Goal: Task Accomplishment & Management: Use online tool/utility

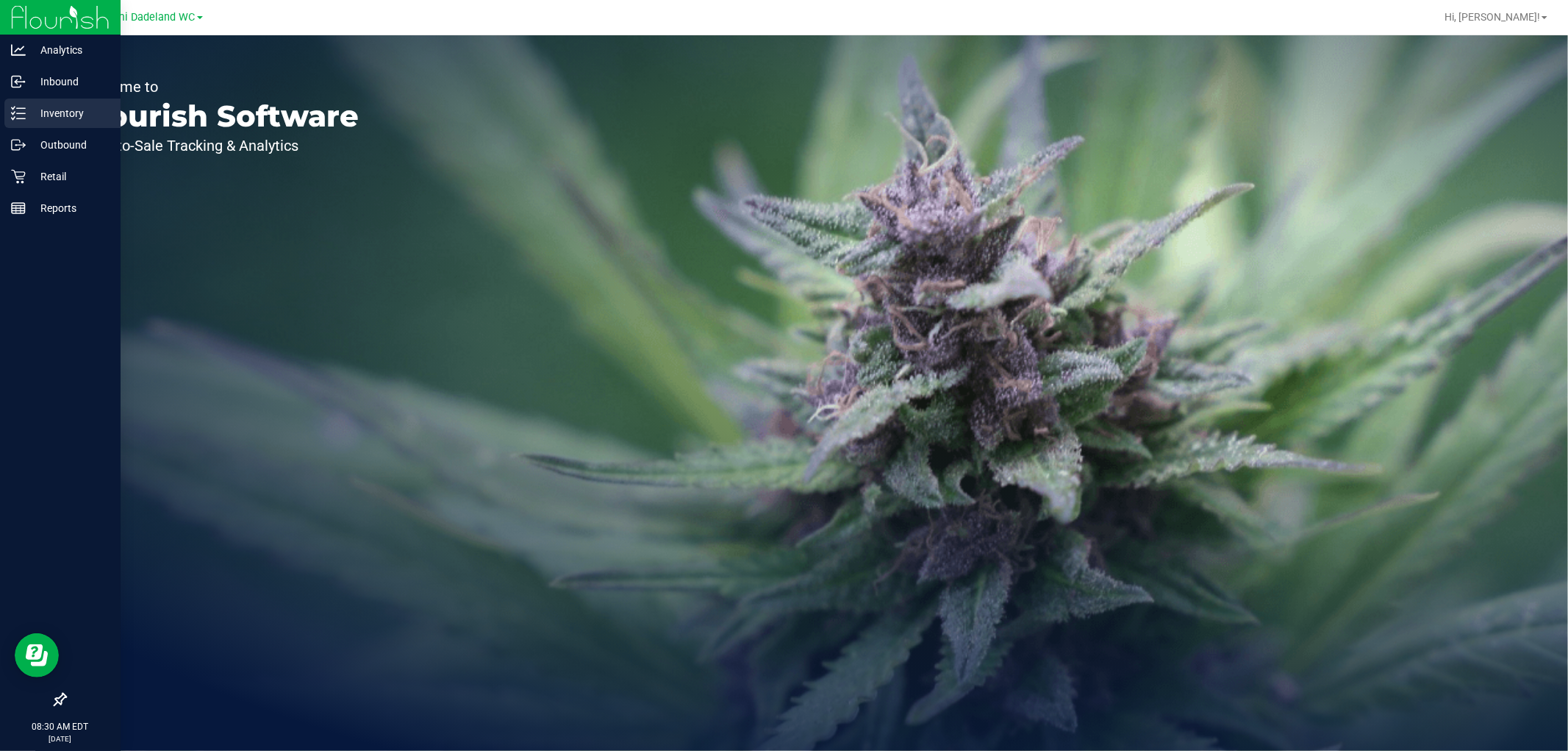
click at [13, 107] on icon at bounding box center [18, 113] width 14 height 14
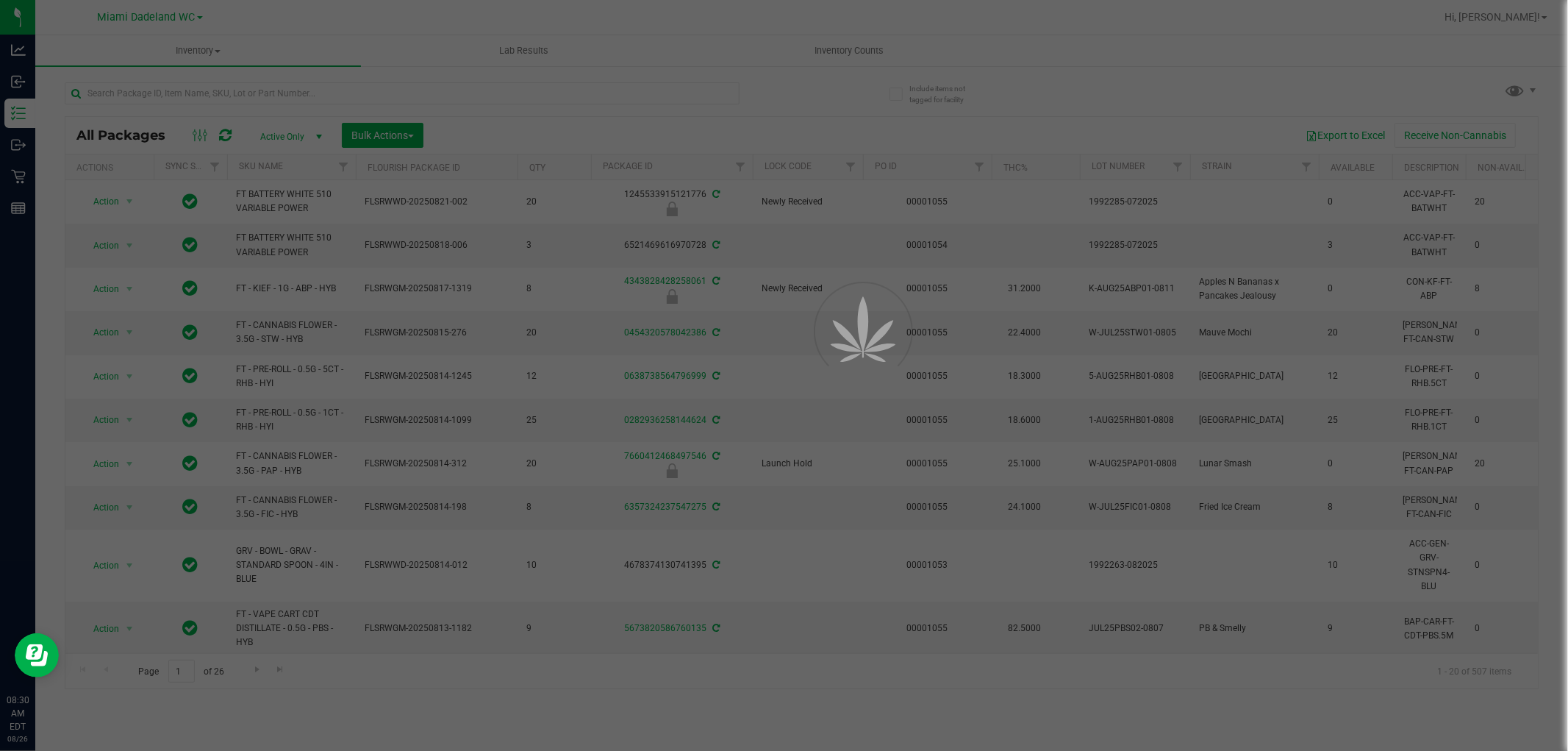
click at [284, 119] on div "All Packages Active Only Active Only Lab Samples Locked All External Internal B…" at bounding box center [801, 135] width 1472 height 37
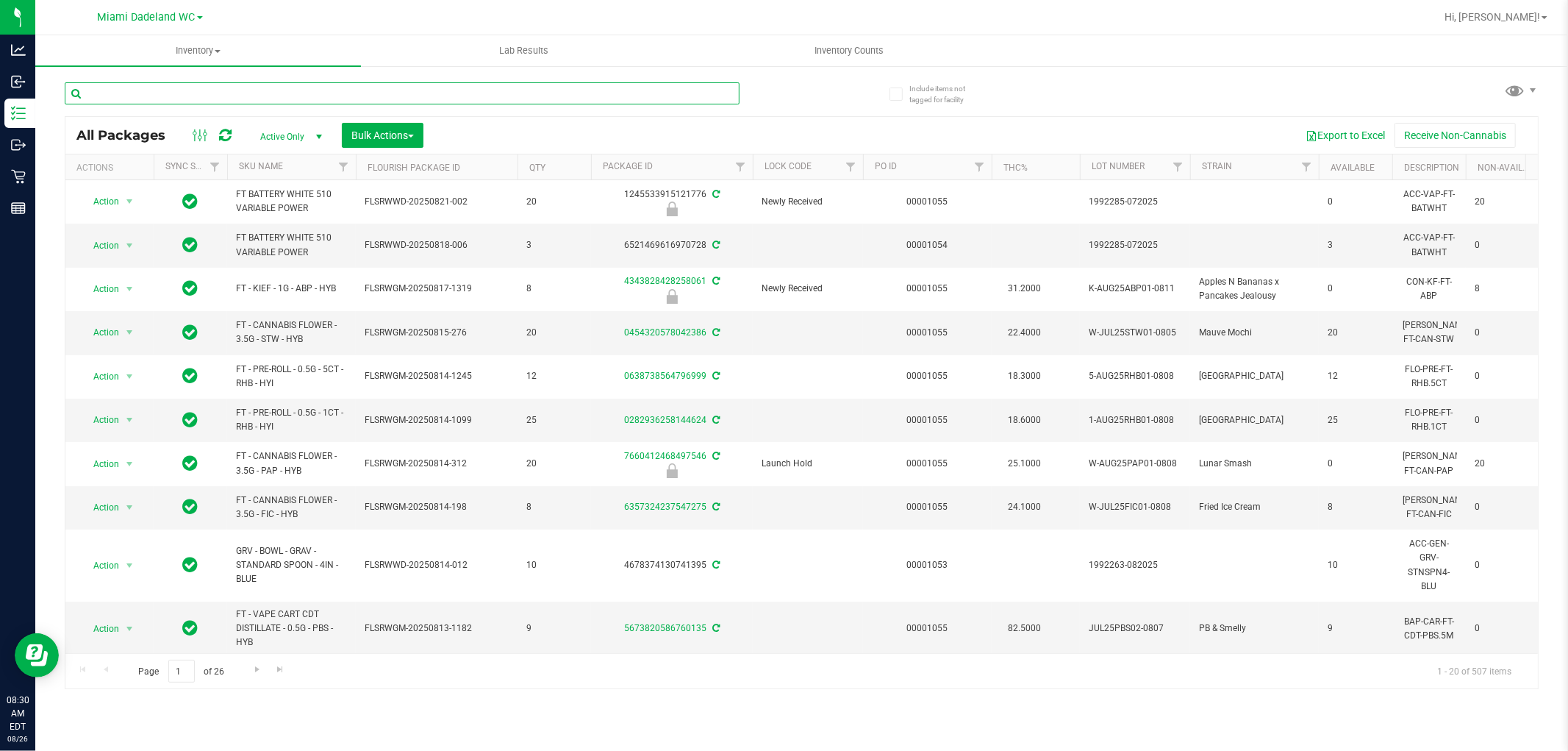
click at [254, 93] on input "text" at bounding box center [402, 93] width 675 height 22
type input "6981529813376882"
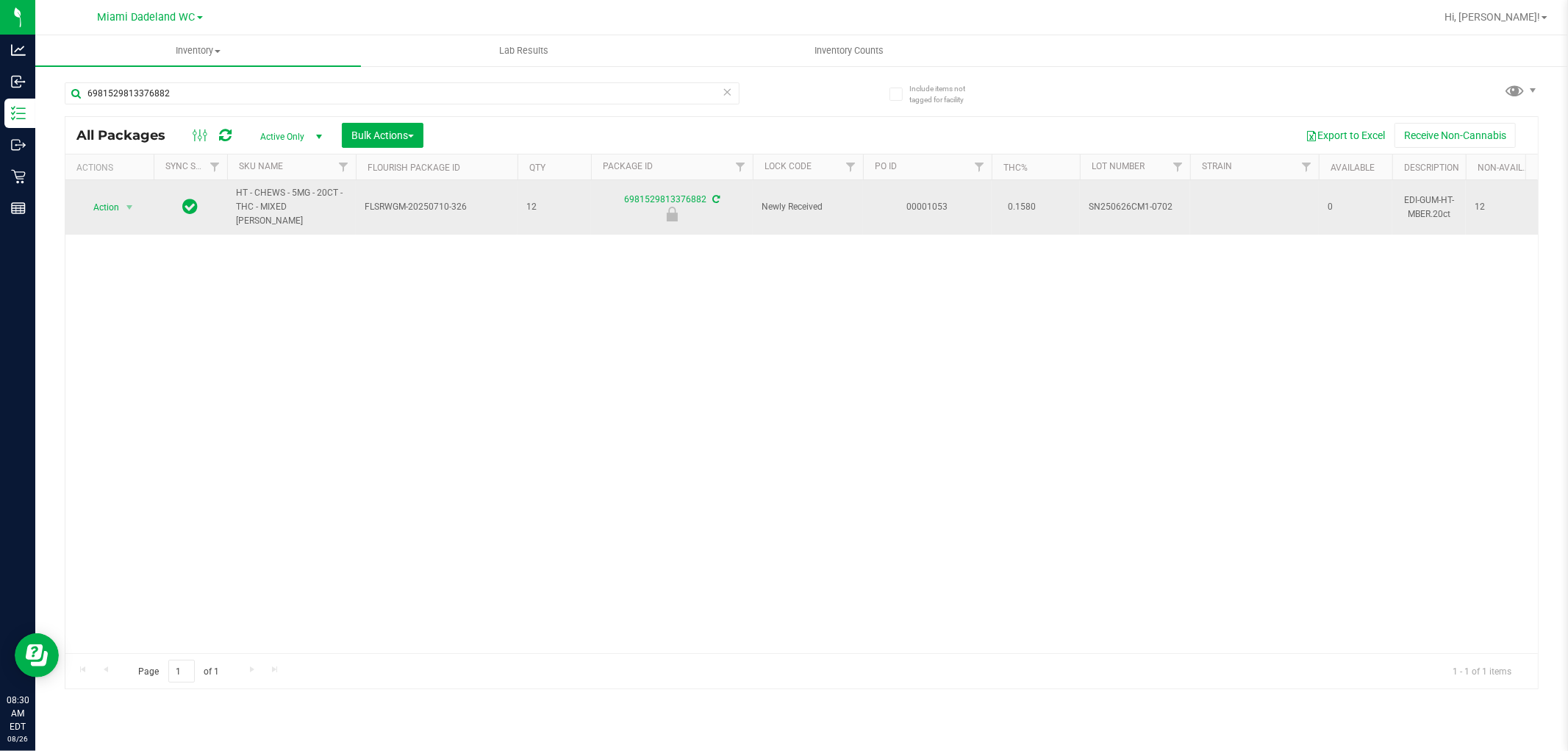
click at [110, 203] on span "Action" at bounding box center [100, 207] width 39 height 21
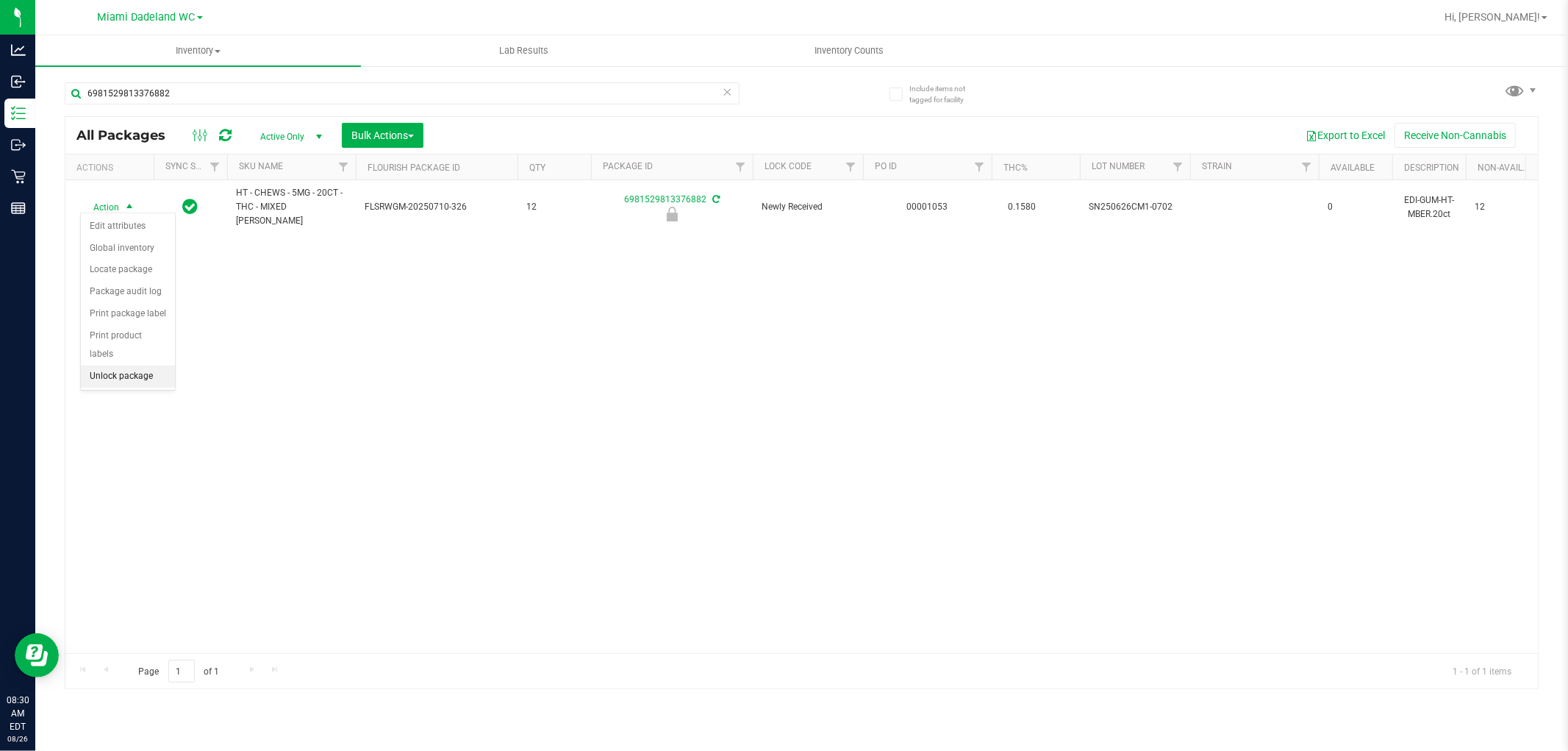
click at [103, 378] on li "Unlock package" at bounding box center [128, 376] width 94 height 22
click at [729, 93] on icon at bounding box center [728, 91] width 11 height 18
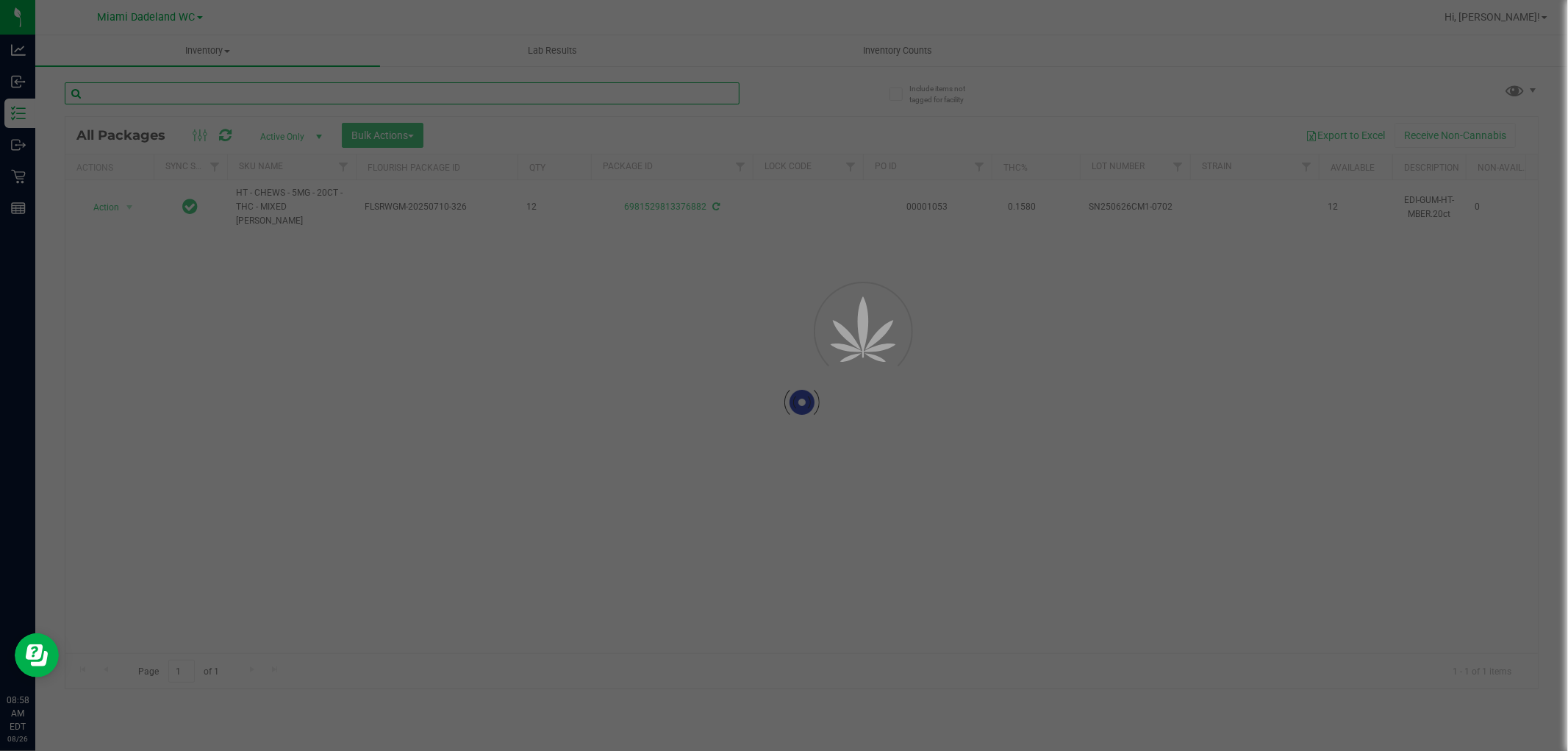
click at [672, 94] on input "text" at bounding box center [402, 93] width 675 height 22
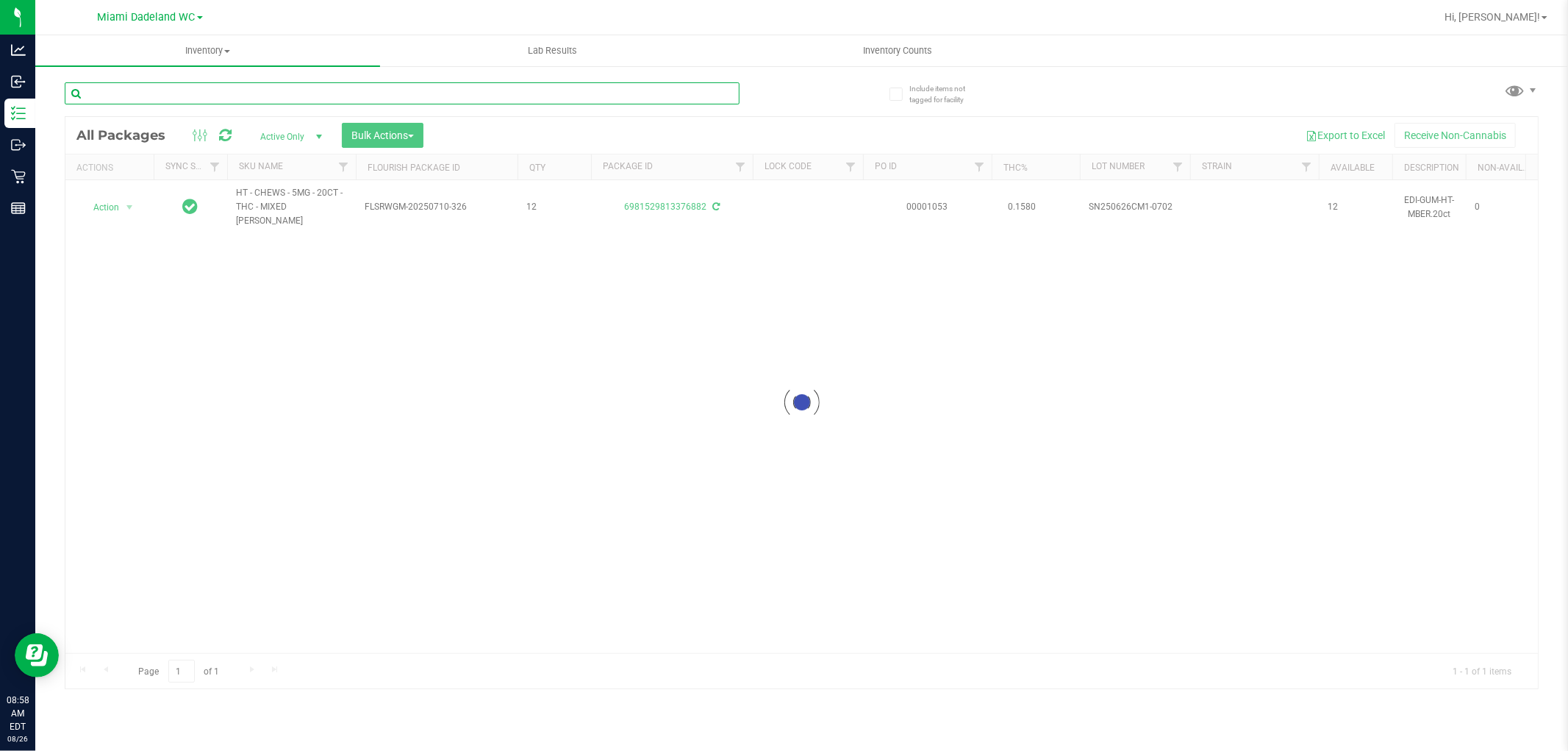
click at [672, 94] on input "text" at bounding box center [402, 93] width 675 height 22
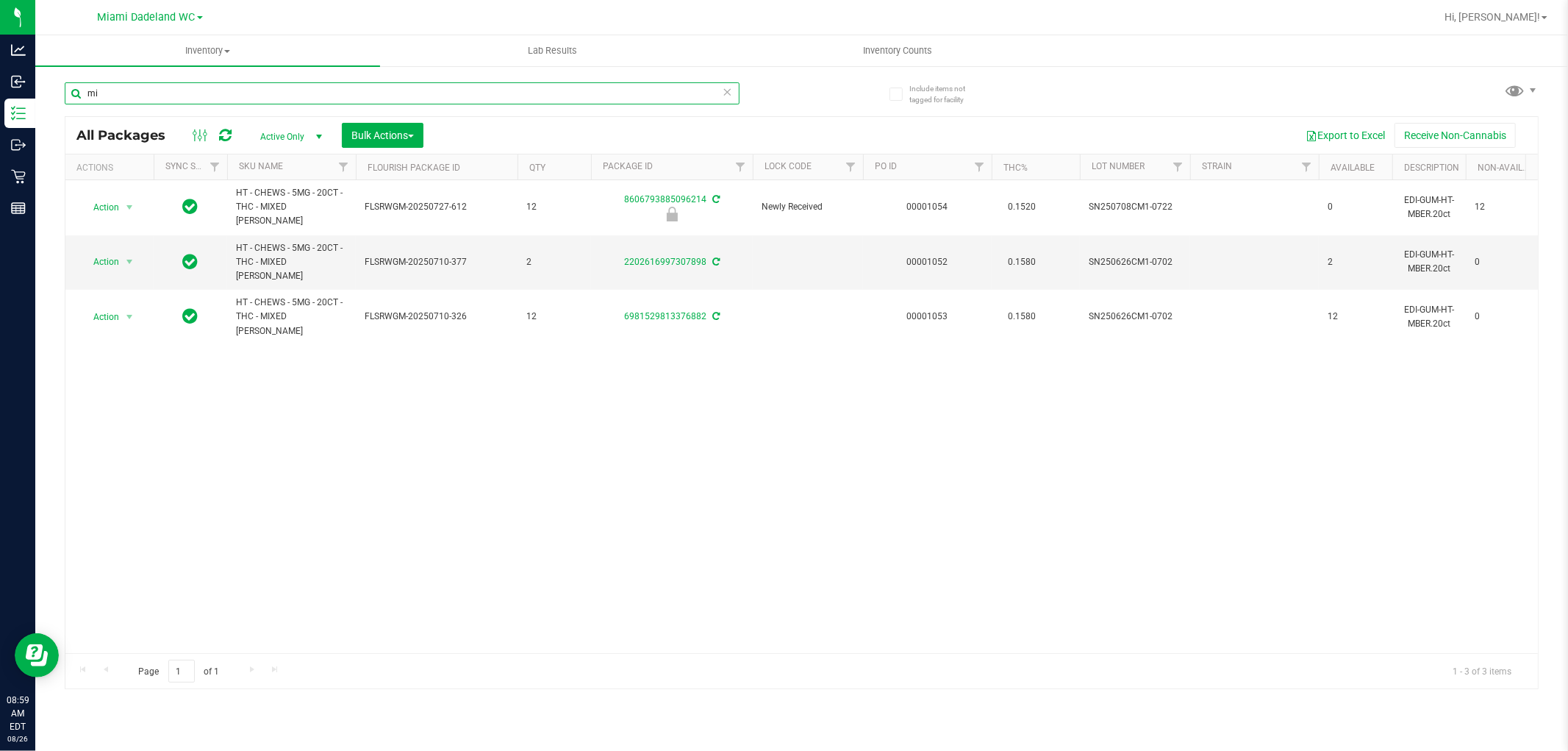
type input "m"
